Goal: Navigation & Orientation: Understand site structure

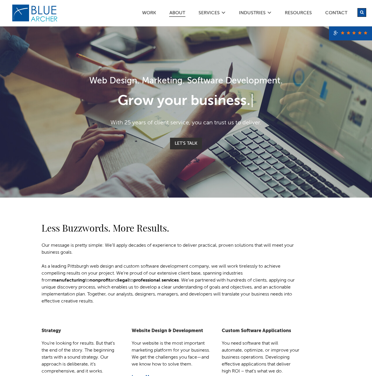
click at [176, 14] on link "ABOUT" at bounding box center [177, 14] width 16 height 6
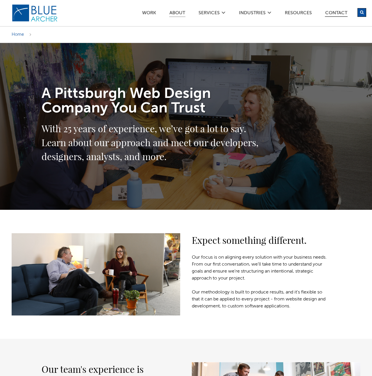
click at [342, 12] on link "Contact" at bounding box center [336, 14] width 23 height 6
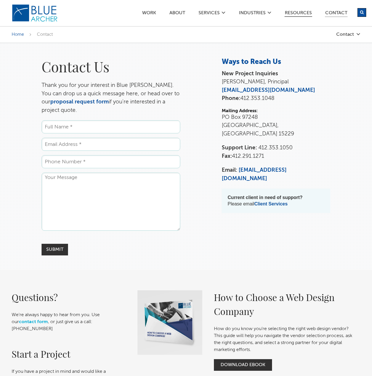
click at [299, 11] on link "Resources" at bounding box center [299, 14] width 28 height 6
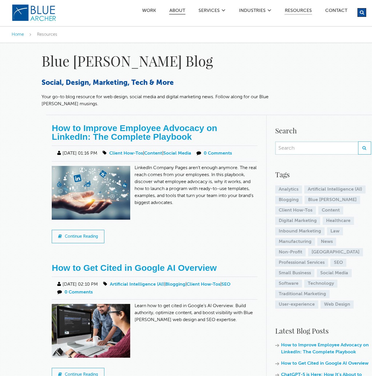
click at [176, 11] on link "ABOUT" at bounding box center [177, 11] width 16 height 6
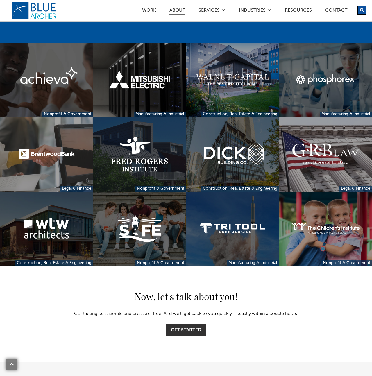
scroll to position [1161, 0]
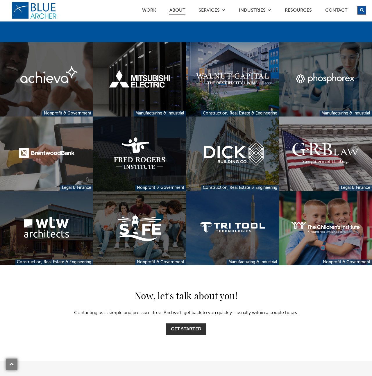
click at [142, 139] on link at bounding box center [139, 154] width 93 height 74
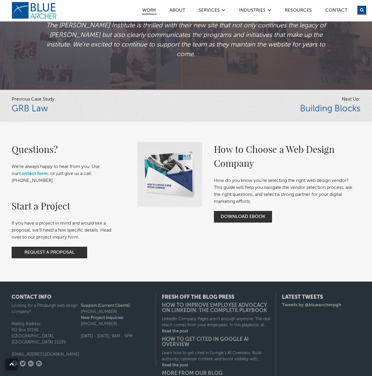
scroll to position [1307, 0]
